Goal: Obtain resource: Obtain resource

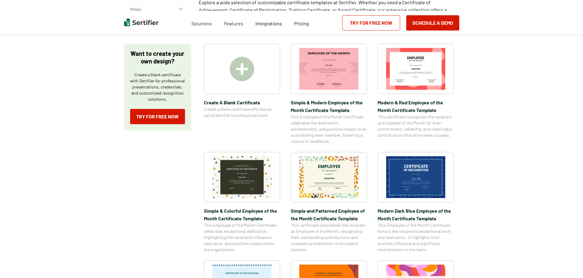
scroll to position [61, 0]
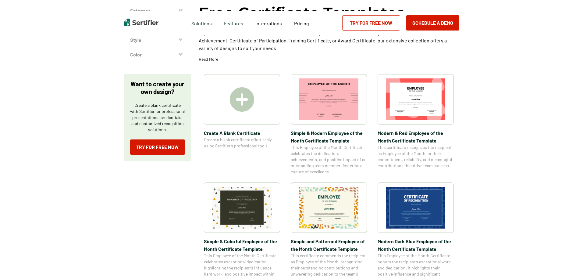
click at [248, 98] on img at bounding box center [242, 99] width 24 height 24
click at [244, 98] on img at bounding box center [242, 99] width 24 height 24
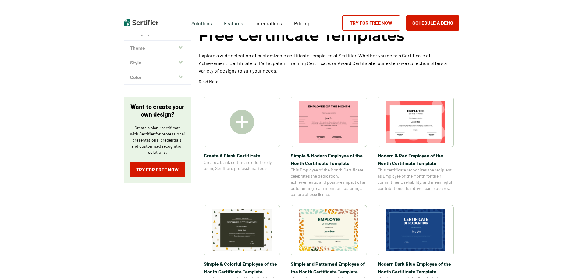
scroll to position [0, 0]
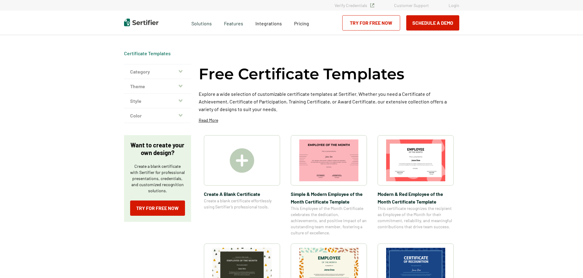
click at [245, 159] on img at bounding box center [242, 160] width 24 height 24
click at [244, 158] on img at bounding box center [242, 160] width 24 height 24
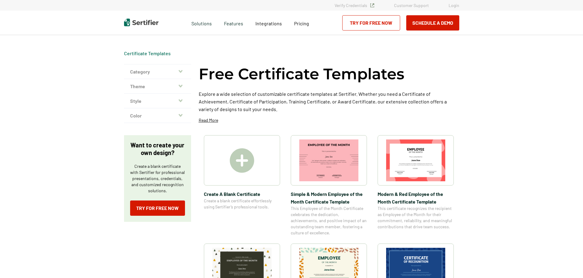
click at [244, 158] on img at bounding box center [242, 160] width 24 height 24
click at [181, 100] on icon "button" at bounding box center [181, 100] width 4 height 5
click at [182, 100] on icon "button" at bounding box center [181, 100] width 4 height 5
